Goal: Transaction & Acquisition: Subscribe to service/newsletter

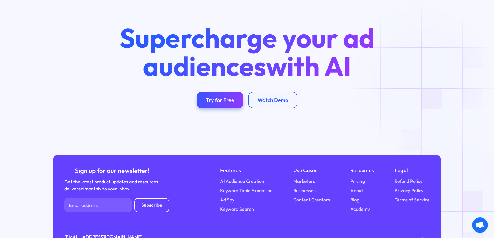
scroll to position [2045, 0]
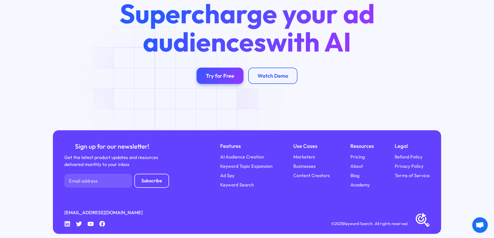
drag, startPoint x: 212, startPoint y: 111, endPoint x: 394, endPoint y: 109, distance: 182.4
click at [394, 109] on div "Supercharge your ad audiences with AI Try for Free Watch Demo" at bounding box center [247, 43] width 494 height 174
click at [359, 154] on link "Pricing" at bounding box center [357, 157] width 15 height 7
